Goal: Transaction & Acquisition: Download file/media

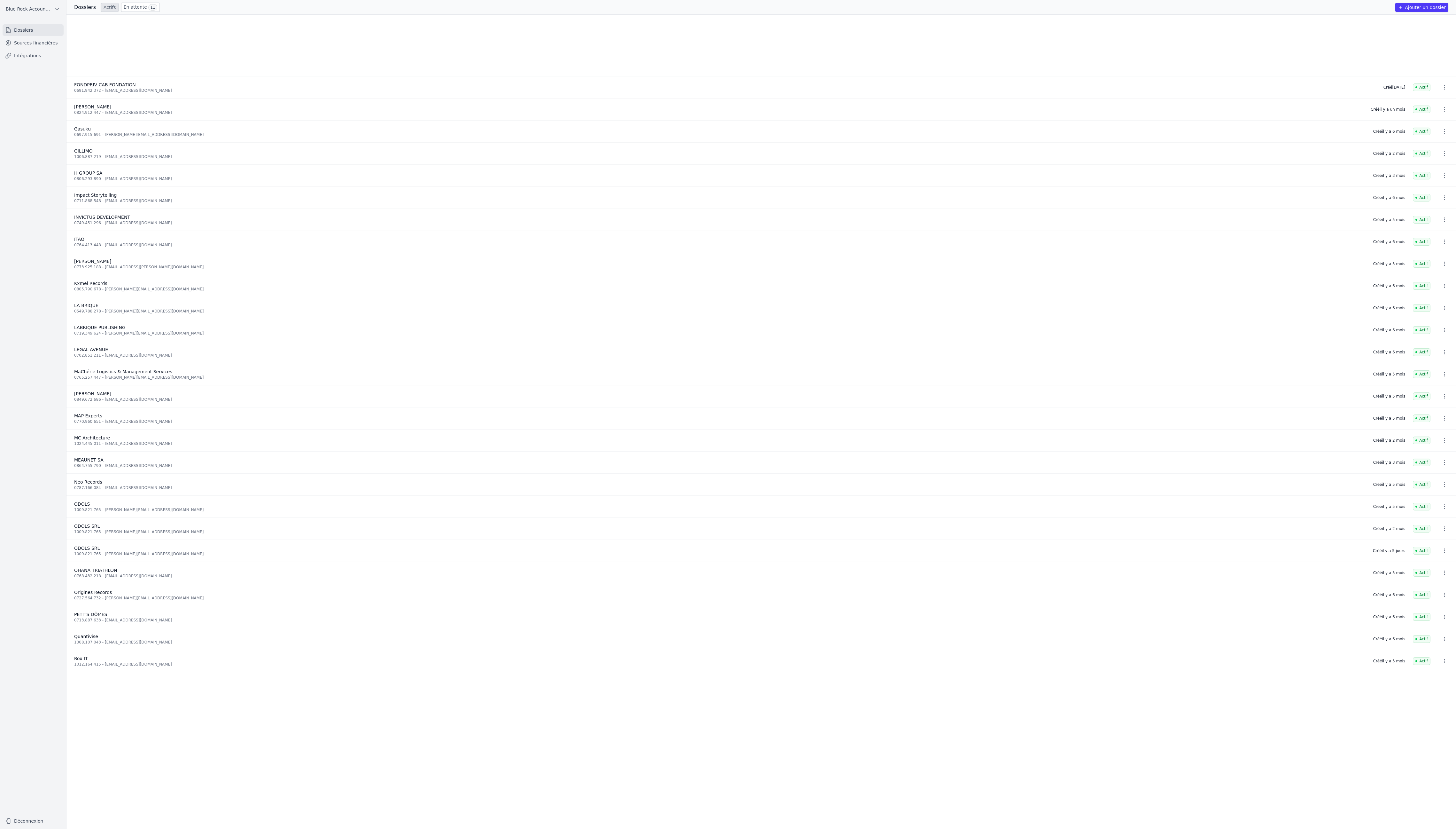
scroll to position [449, 0]
click at [44, 49] on link "Sources financières" at bounding box center [33, 42] width 61 height 12
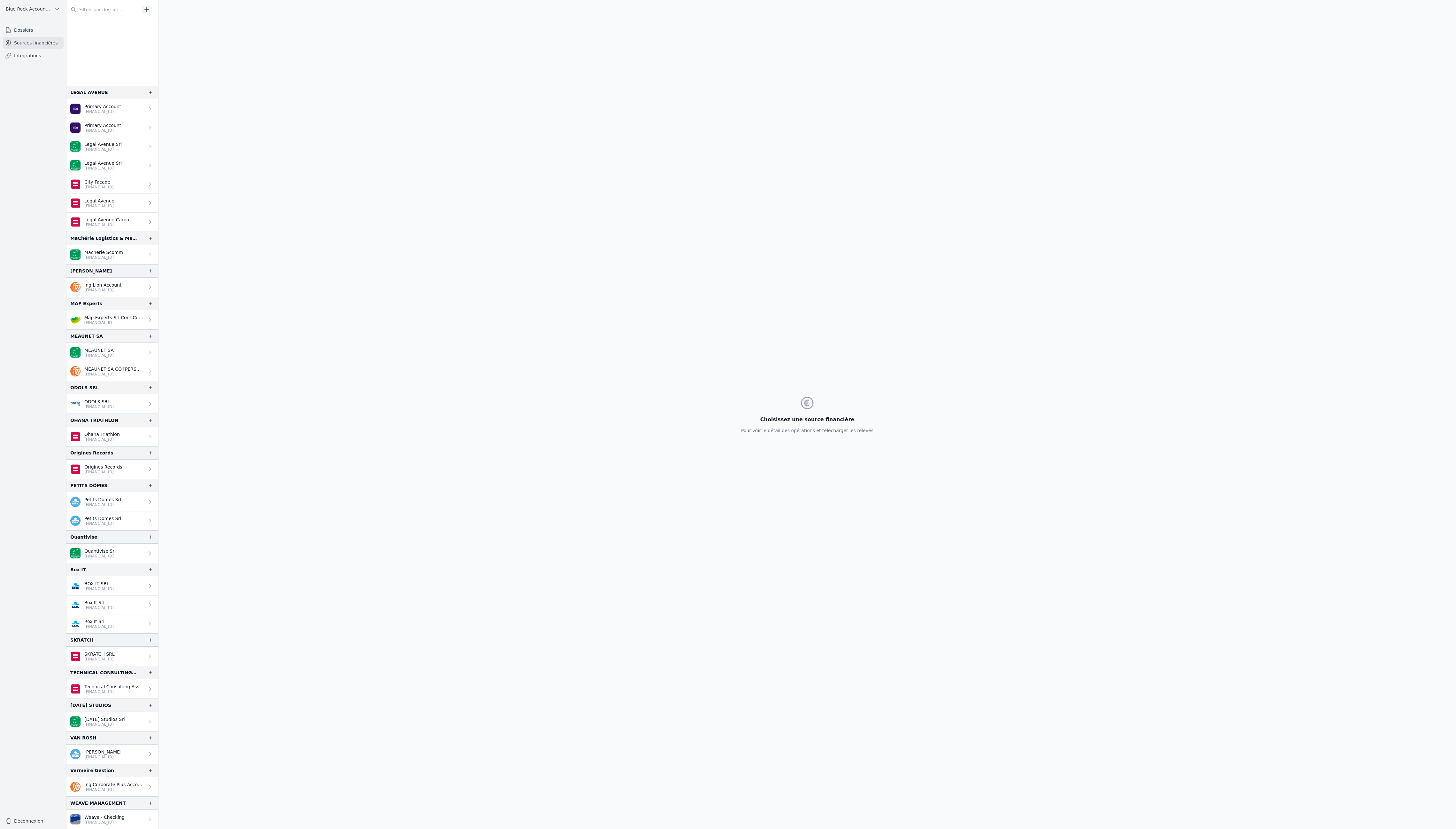
scroll to position [1546, 0]
click at [153, 401] on icon at bounding box center [149, 403] width 6 height 6
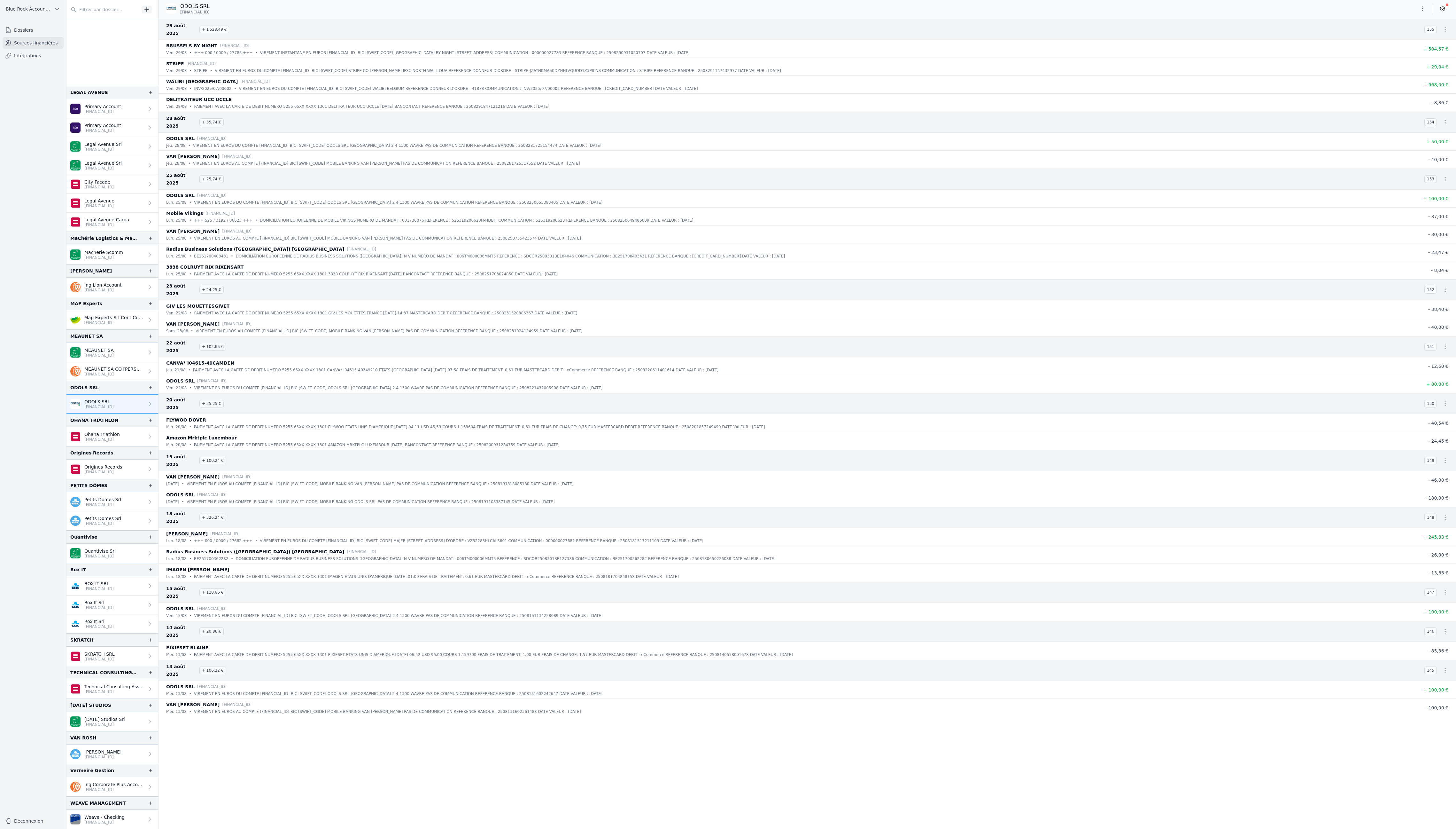
click at [1419, 12] on icon "button" at bounding box center [1422, 8] width 6 height 6
click at [1394, 47] on button "Exporter" at bounding box center [1371, 41] width 46 height 12
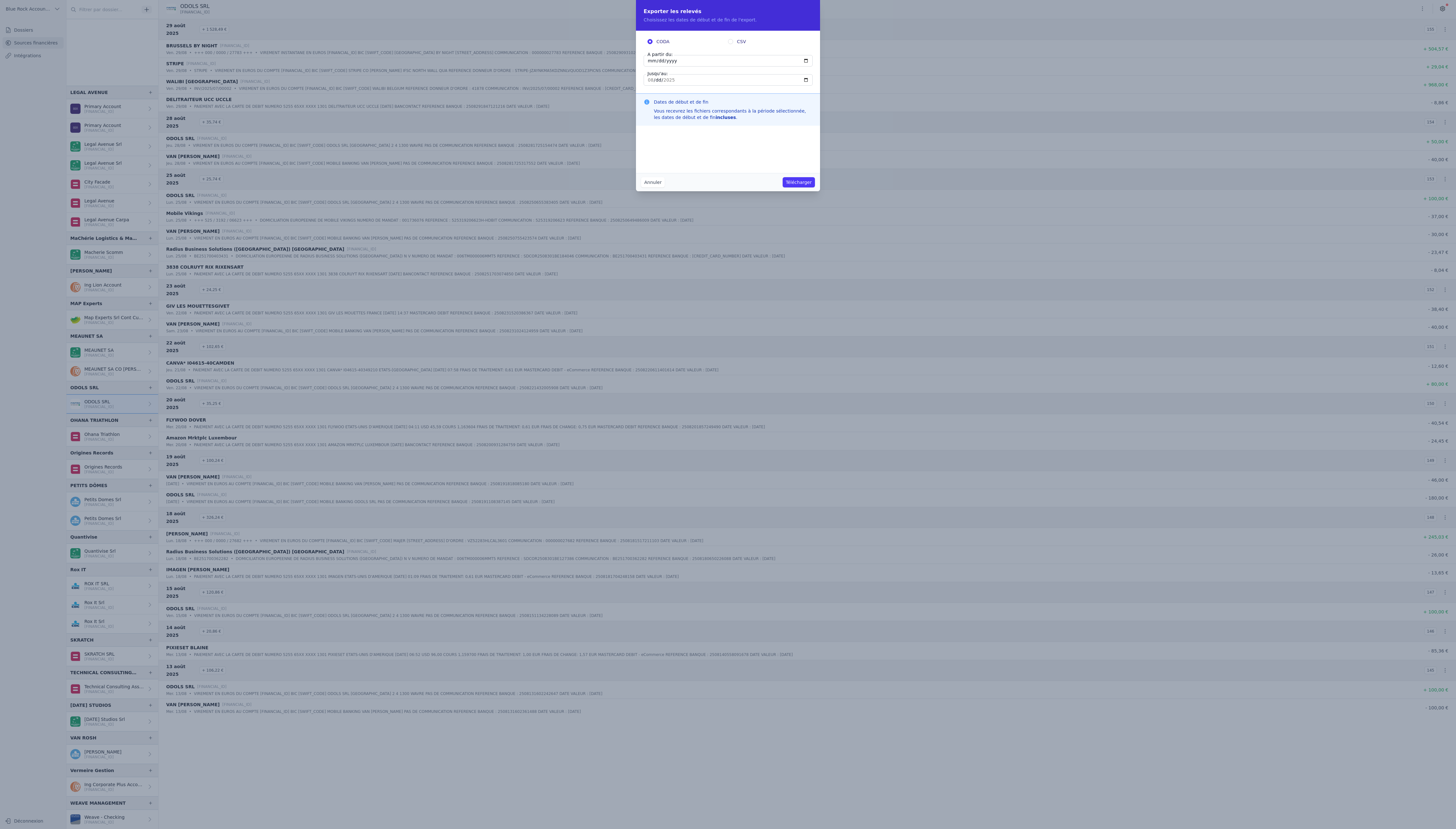
click at [731, 44] on input "CSV" at bounding box center [730, 41] width 5 height 5
radio input "true"
radio input "false"
click at [666, 67] on input "[DATE]" at bounding box center [728, 60] width 169 height 12
type input "[DATE]"
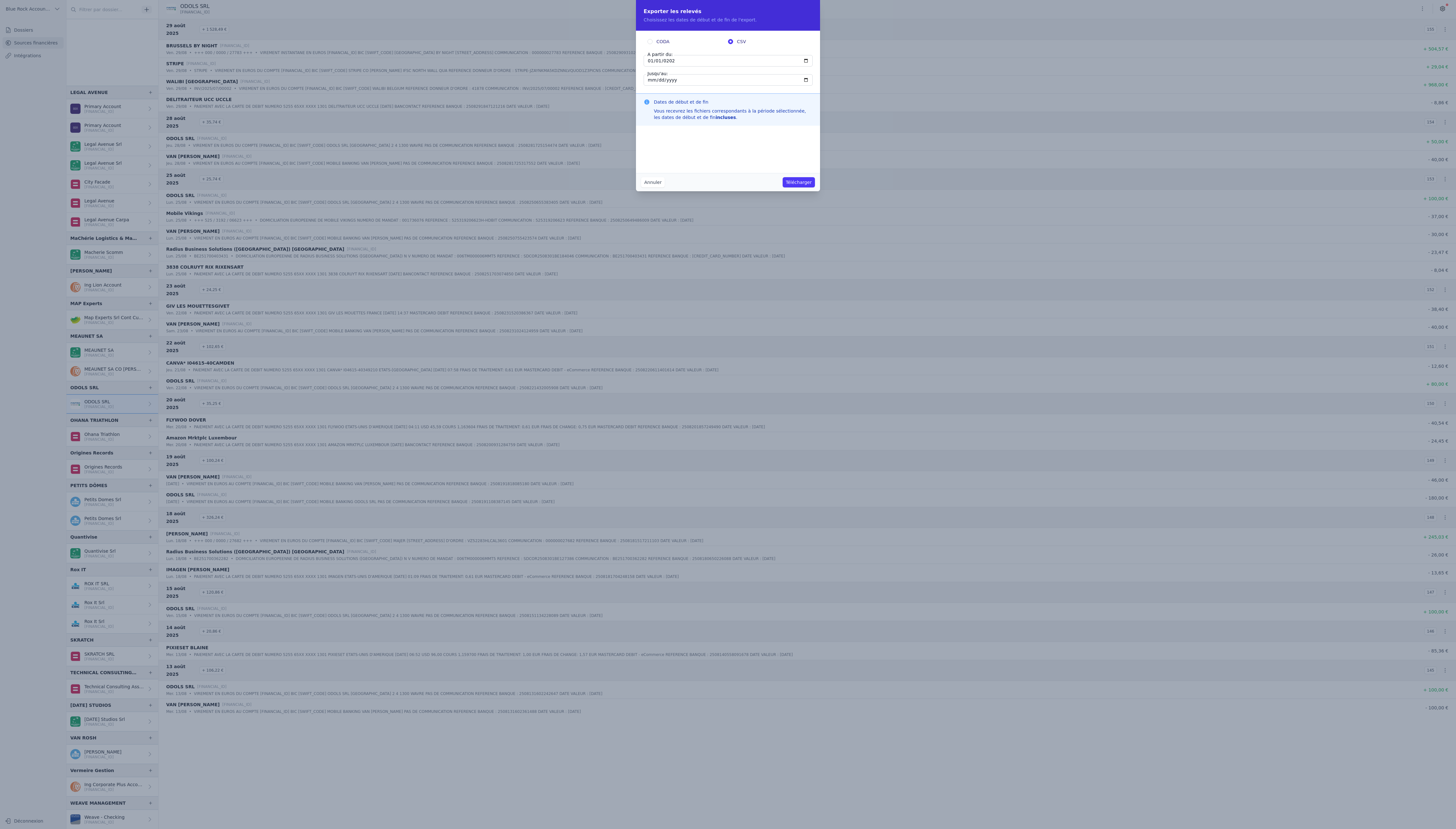
type input "[DATE]"
click at [659, 85] on input "[DATE]" at bounding box center [728, 80] width 169 height 12
type input "[DATE]"
click at [745, 126] on div "Dates de début et de fin Vous recevrez les fichiers correspondants à la période…" at bounding box center [727, 109] width 184 height 33
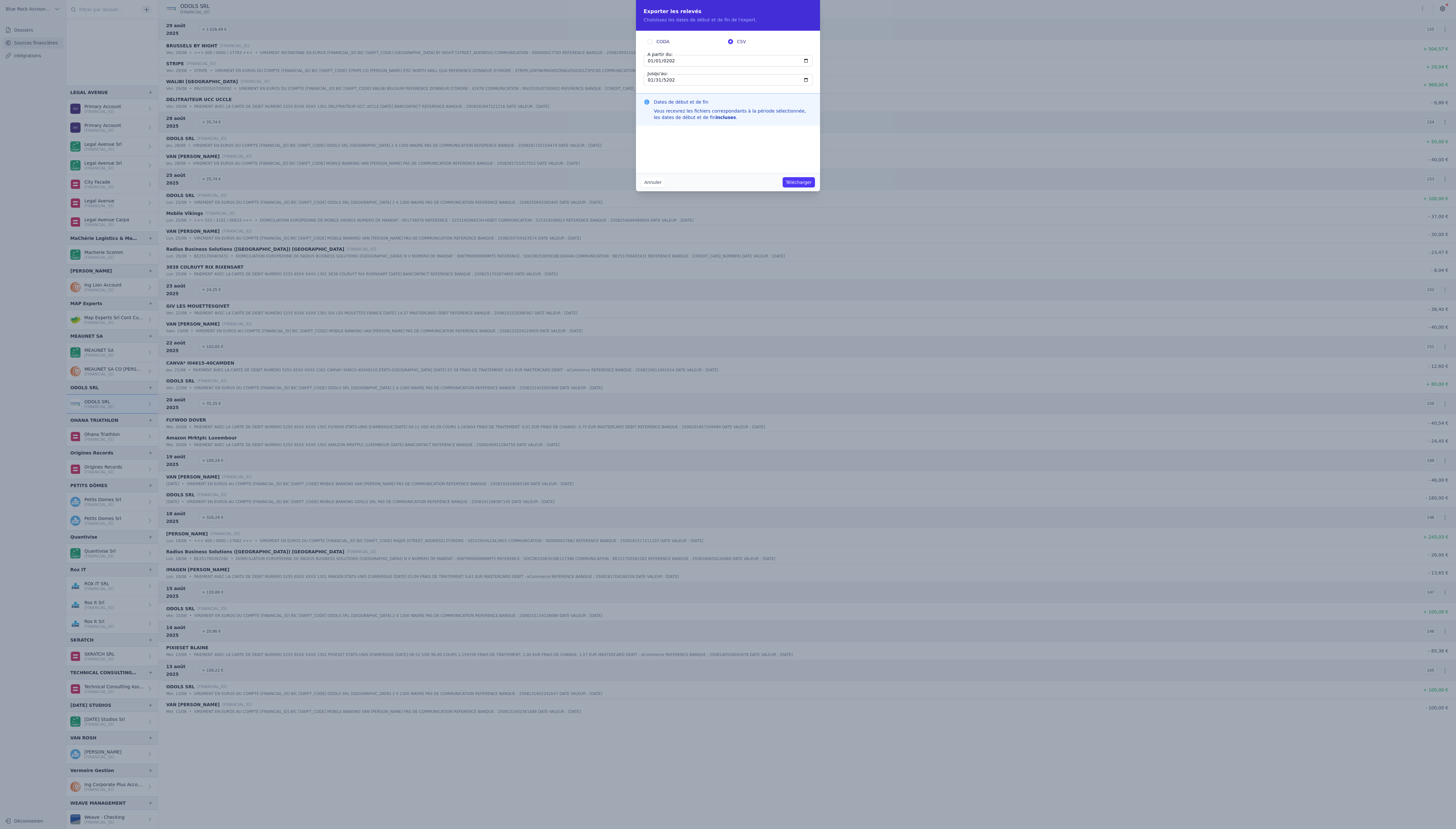
click at [815, 187] on button "Télécharger" at bounding box center [799, 182] width 33 height 10
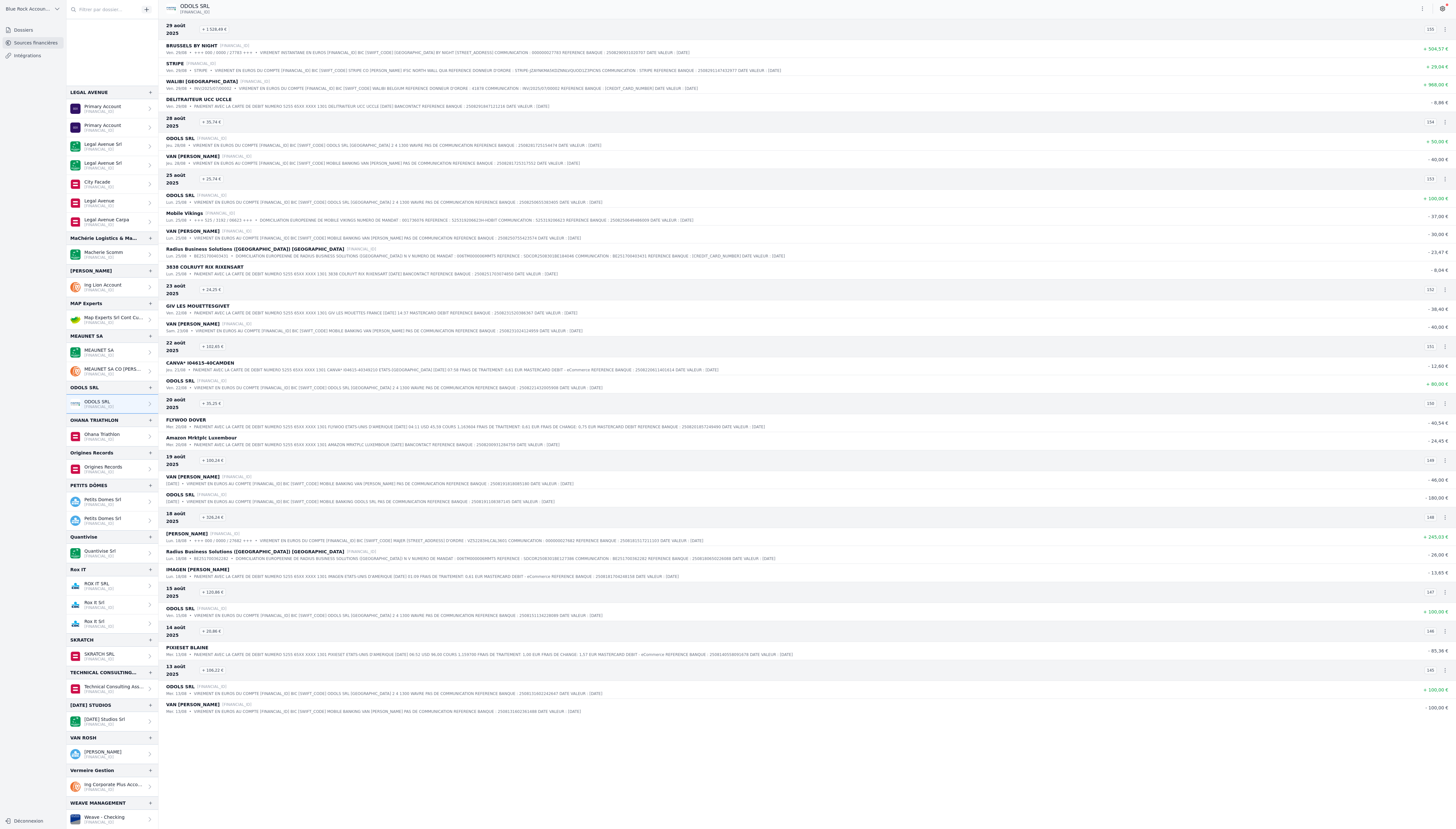
scroll to position [1596, 0]
click at [158, 744] on link "[PERSON_NAME] [FINANCIAL_ID]" at bounding box center [112, 754] width 92 height 19
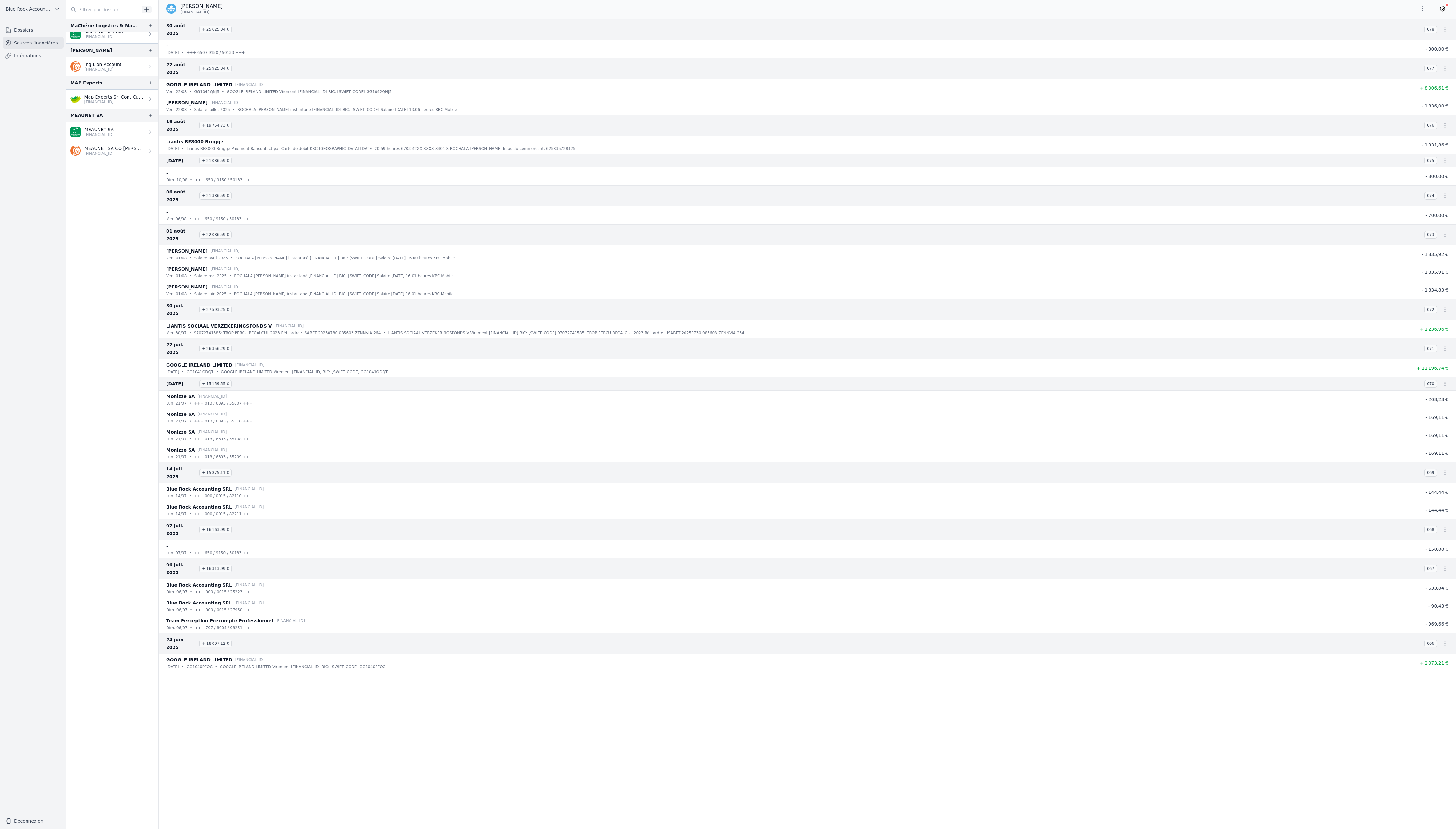
scroll to position [801, 0]
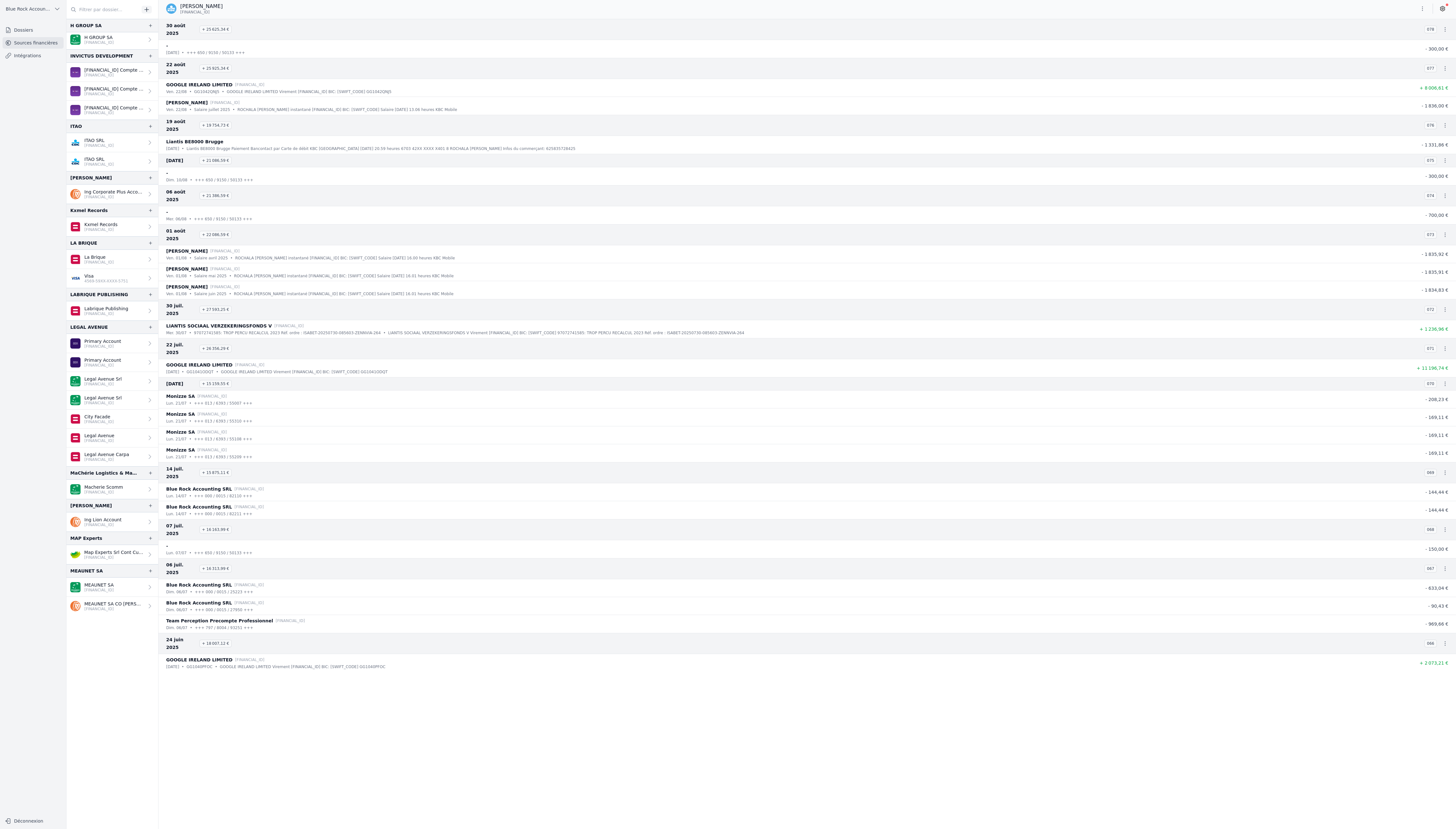
click at [114, 424] on p "[FINANCIAL_ID]" at bounding box center [99, 421] width 29 height 5
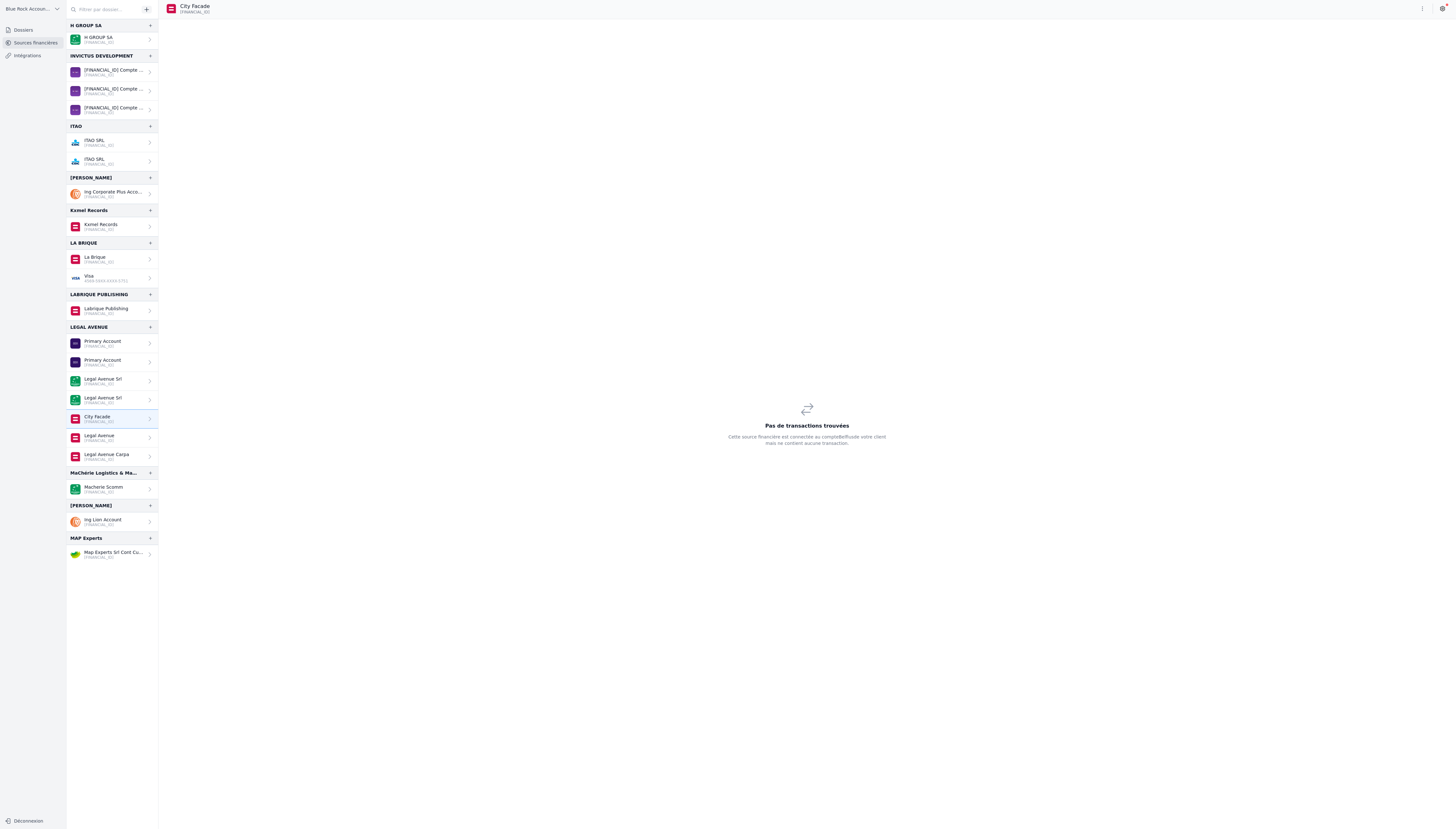
click at [158, 466] on link "Legal Avenue Carpa [FINANCIAL_ID]" at bounding box center [112, 456] width 92 height 19
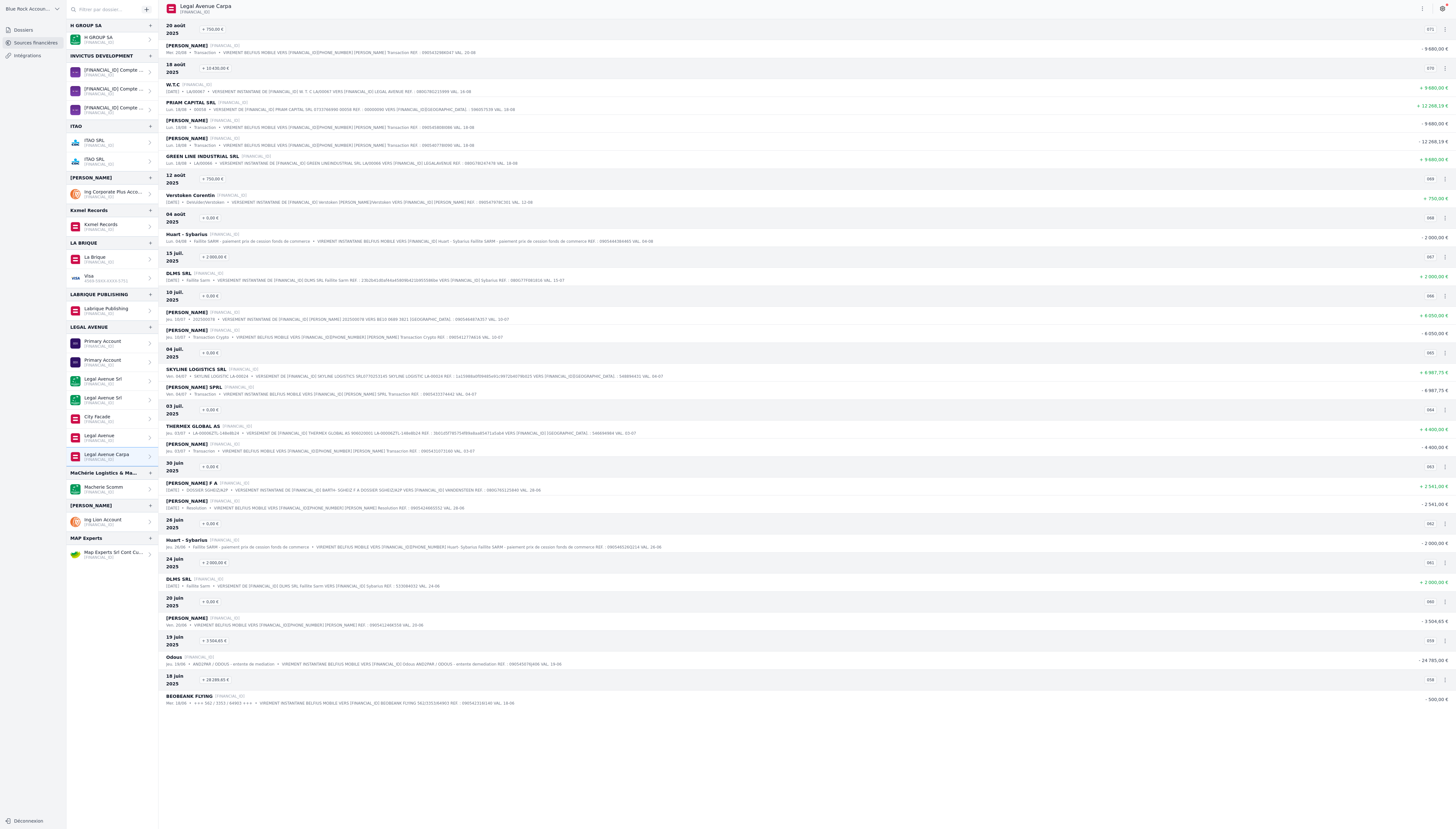
click at [158, 447] on link "Legal Avenue [FINANCIAL_ID]" at bounding box center [112, 437] width 92 height 19
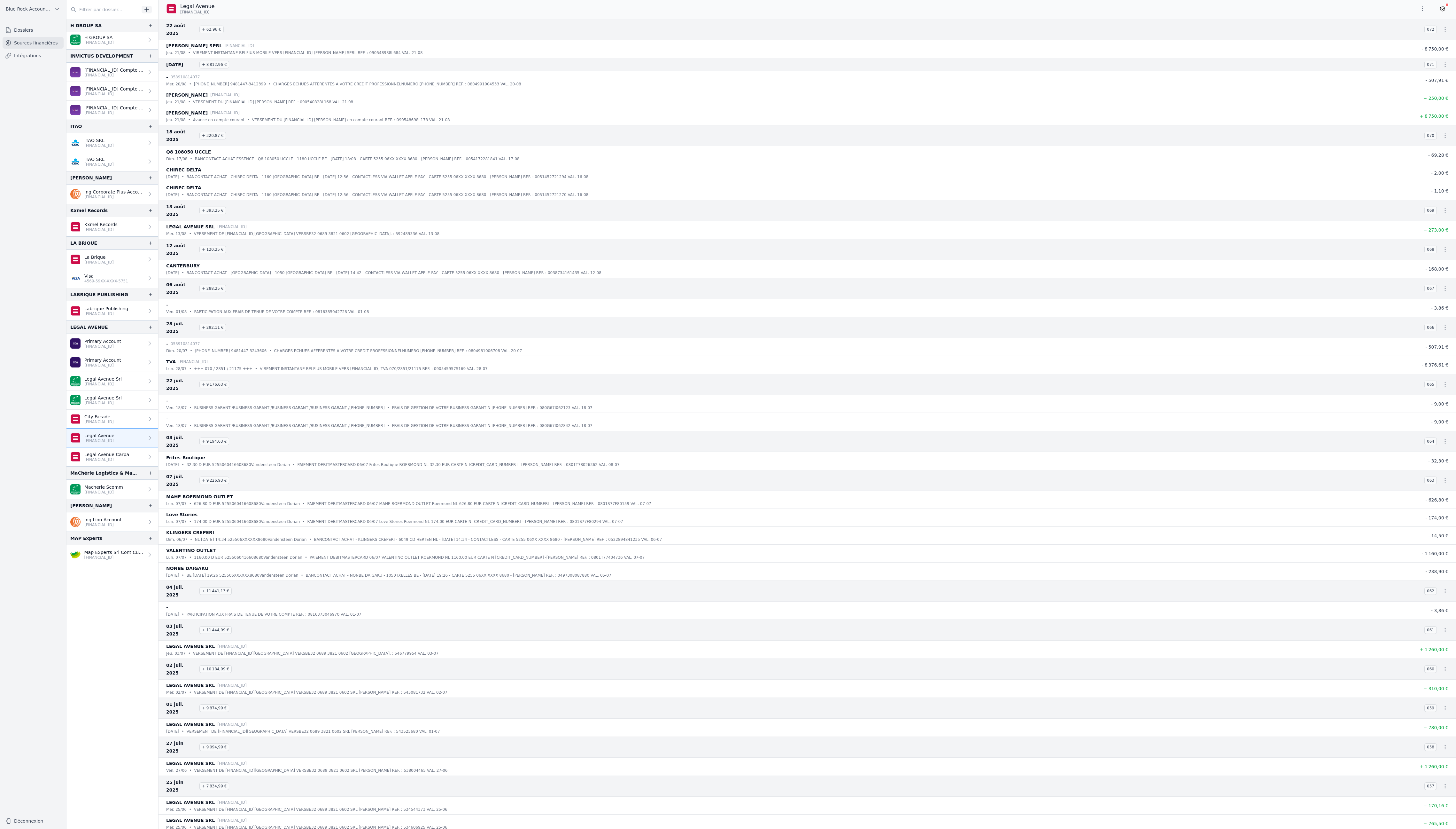
click at [121, 401] on p "Legal Avenue Srl" at bounding box center [103, 397] width 37 height 6
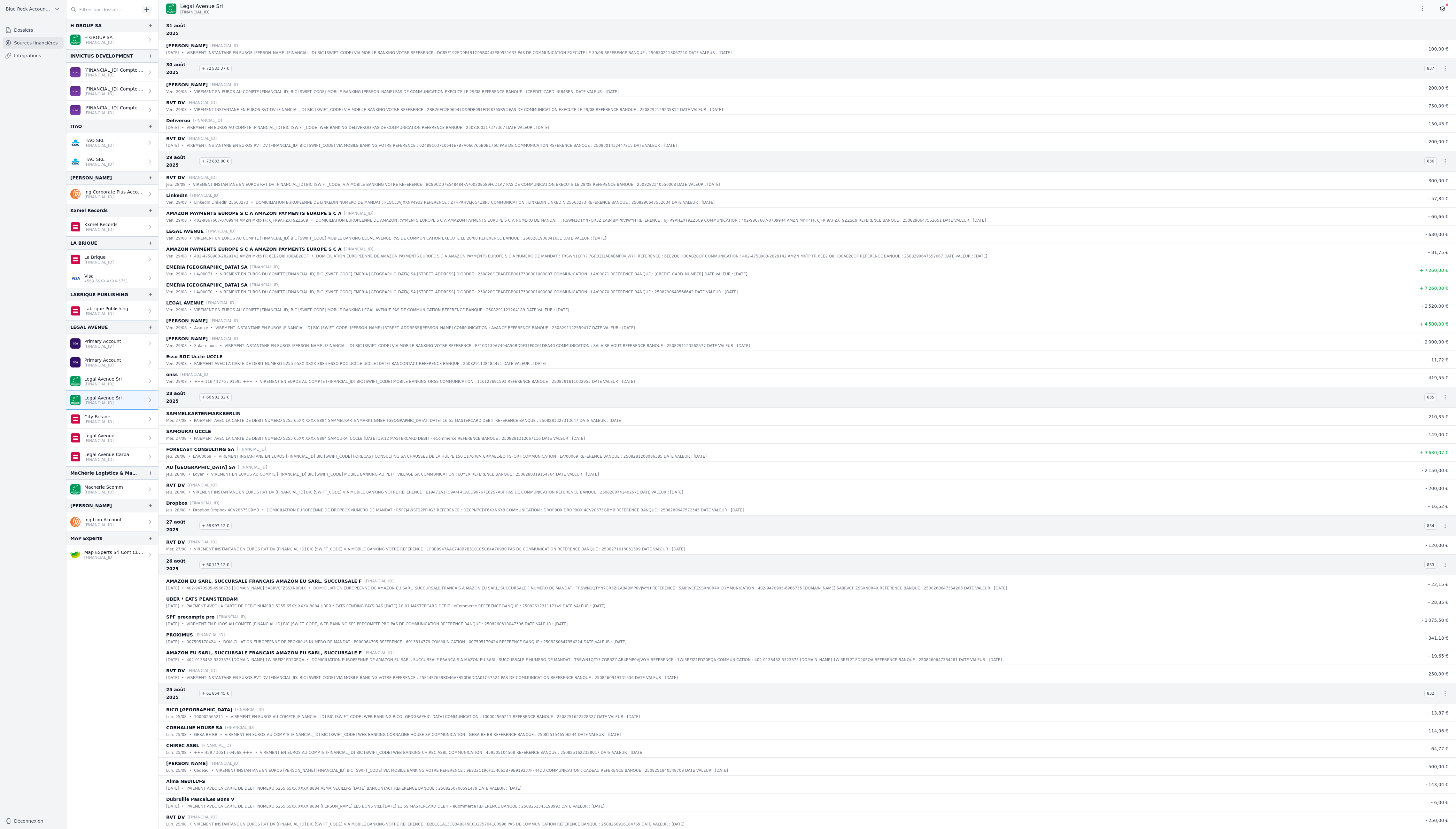
click at [121, 368] on p "[FINANCIAL_ID]" at bounding box center [103, 365] width 37 height 5
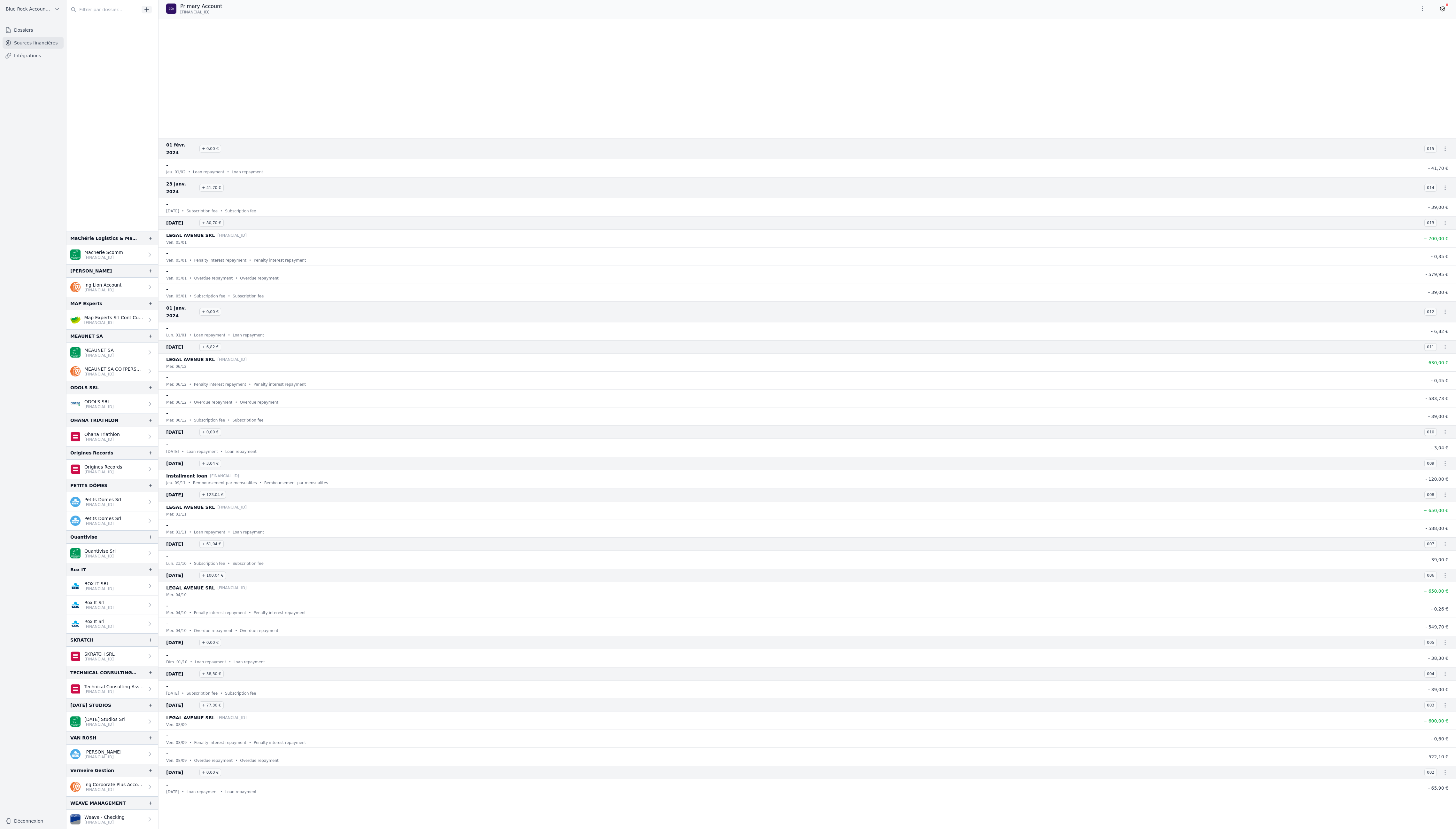
scroll to position [1596, 0]
click at [158, 818] on link "Weave - Checking [FINANCIAL_ID]" at bounding box center [112, 819] width 92 height 19
